Goal: Find specific page/section: Find specific page/section

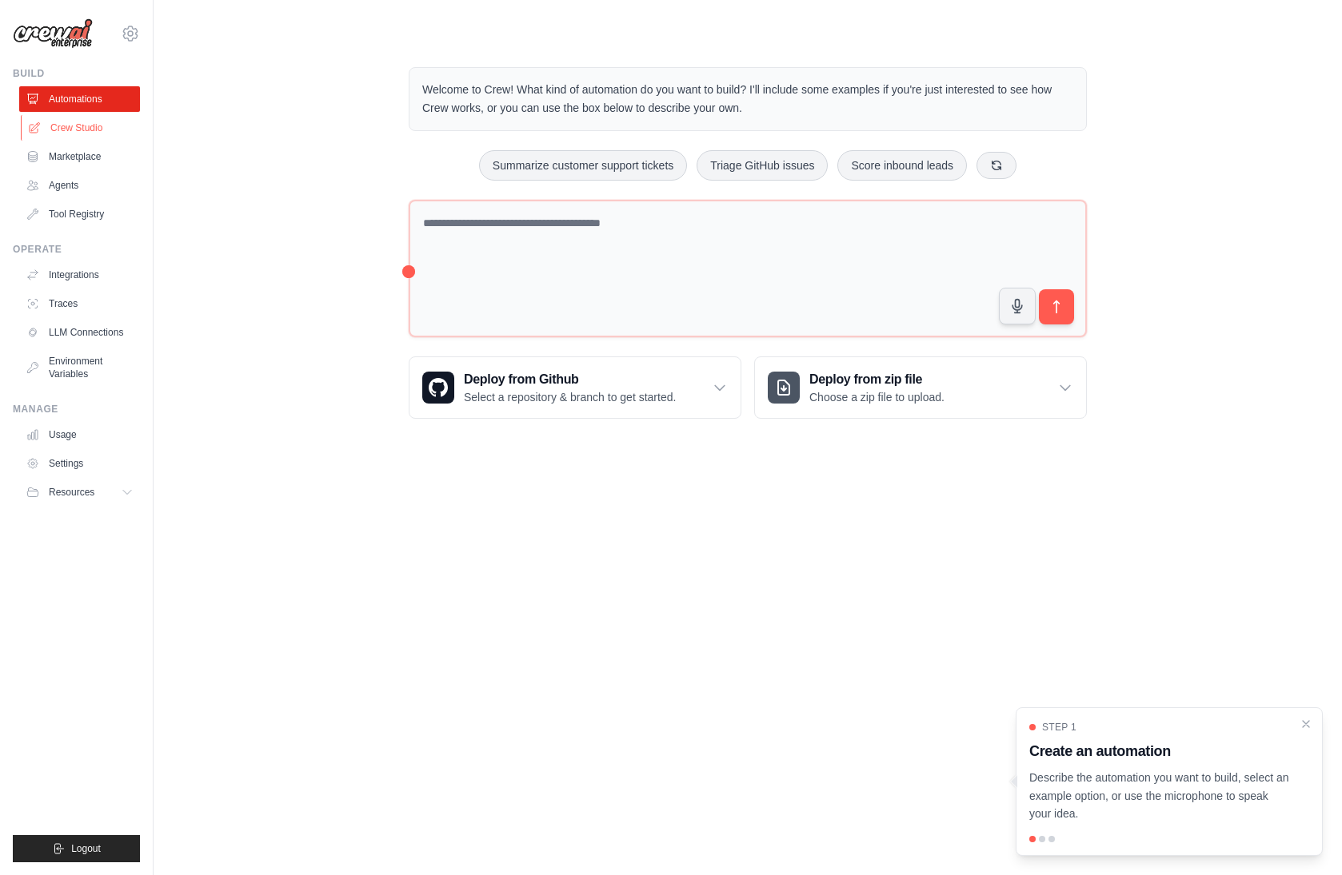
click at [82, 127] on link "Crew Studio" at bounding box center [81, 128] width 121 height 26
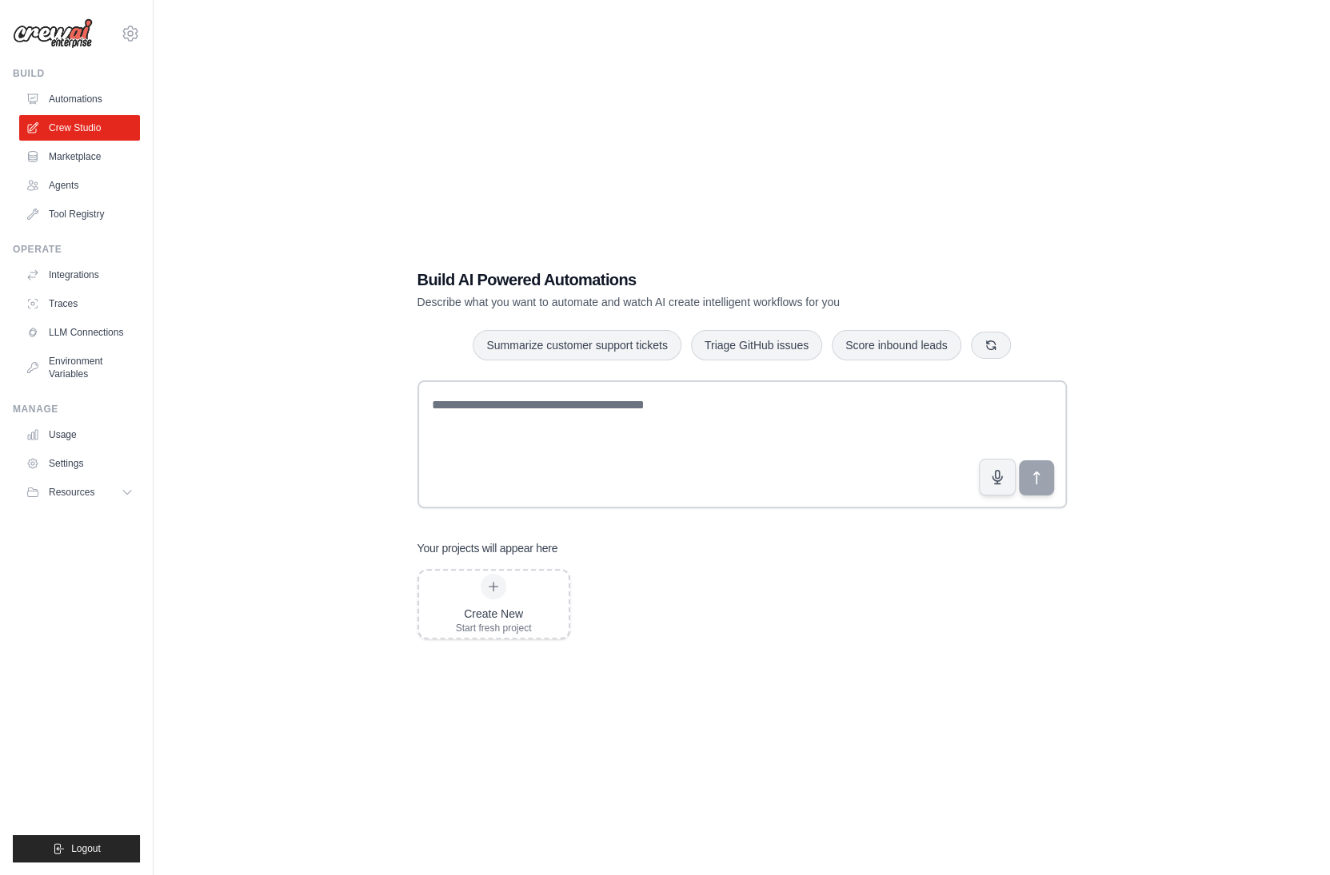
click at [82, 158] on link "Marketplace" at bounding box center [79, 157] width 121 height 26
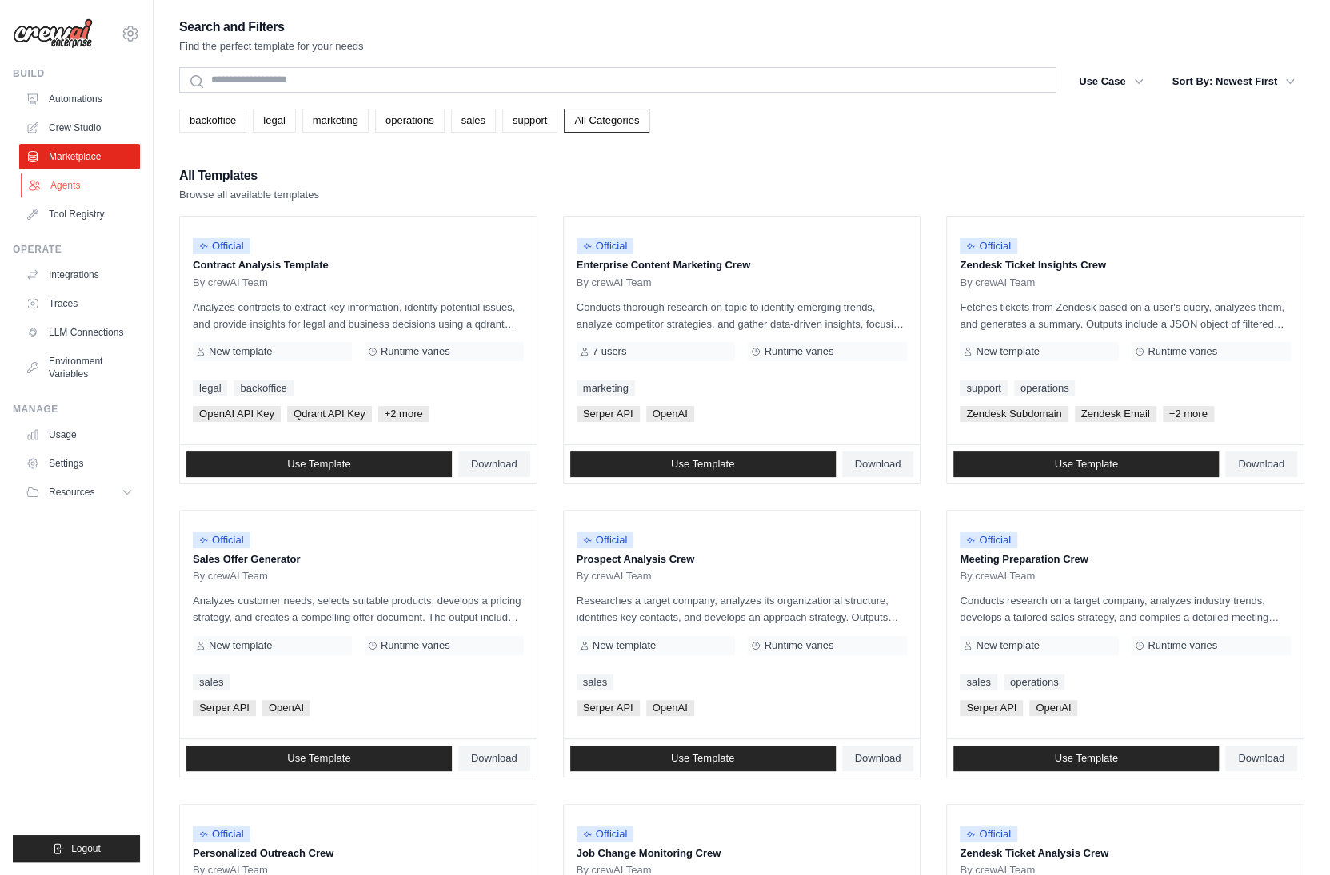
click at [72, 189] on link "Agents" at bounding box center [81, 186] width 121 height 26
